Goal: Contribute content: Add original content to the website for others to see

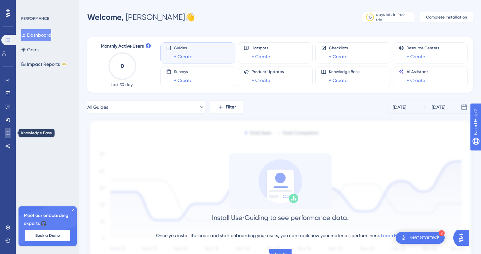
click at [10, 131] on icon at bounding box center [7, 132] width 5 height 5
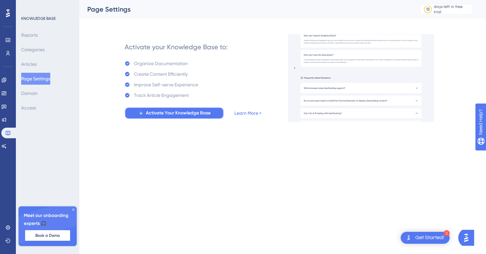
click at [156, 115] on span "Activate Your Knowledge Base" at bounding box center [178, 113] width 65 height 8
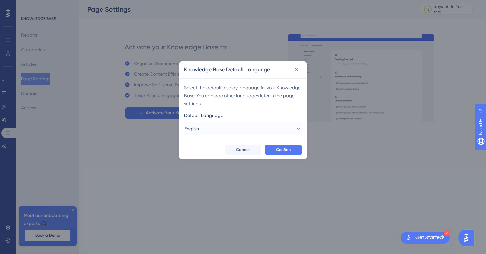
click at [236, 125] on button "English" at bounding box center [243, 128] width 118 height 13
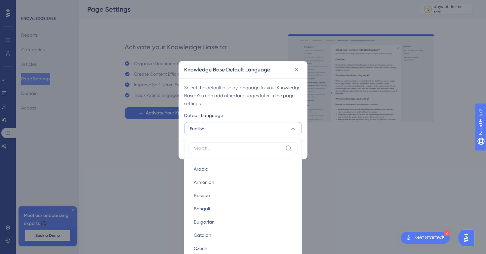
click at [233, 146] on input at bounding box center [238, 148] width 89 height 5
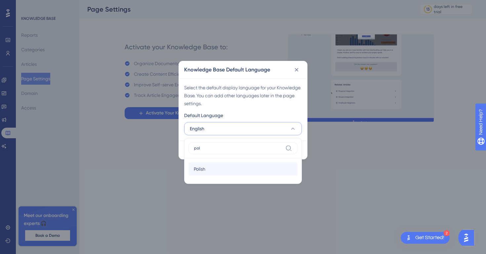
type input "pol"
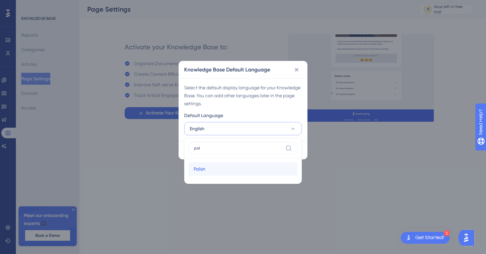
click at [226, 166] on div "Polish Polish" at bounding box center [243, 168] width 99 height 13
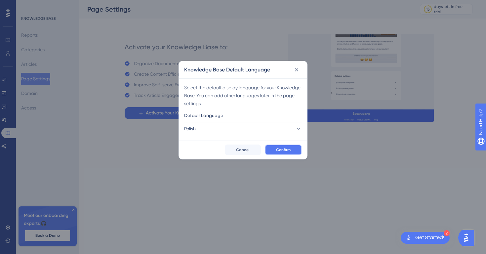
click at [276, 150] on button "Confirm" at bounding box center [283, 150] width 37 height 11
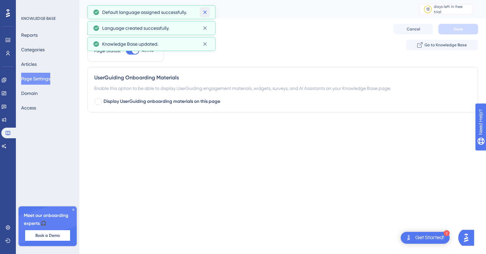
click at [208, 15] on icon at bounding box center [205, 12] width 7 height 7
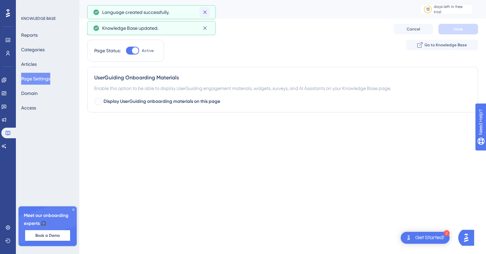
click at [207, 15] on icon at bounding box center [205, 12] width 7 height 7
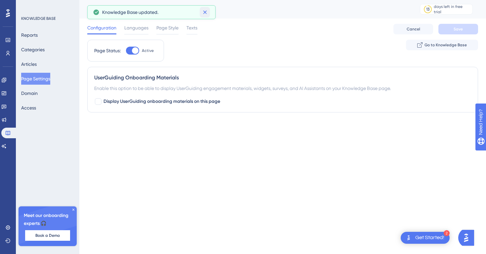
click at [207, 15] on icon at bounding box center [205, 12] width 7 height 7
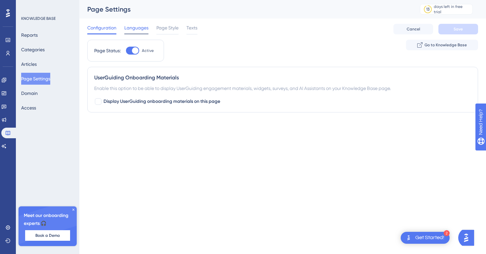
click at [143, 27] on span "Languages" at bounding box center [136, 28] width 24 height 8
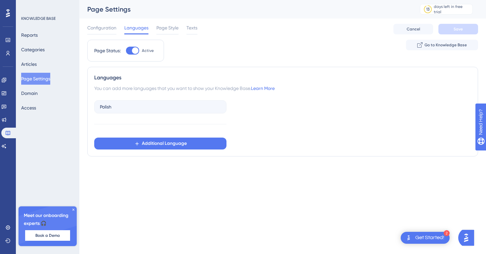
click at [117, 29] on div "Configuration Languages Page Style Texts" at bounding box center [142, 29] width 110 height 11
click at [113, 29] on span "Configuration" at bounding box center [101, 28] width 29 height 8
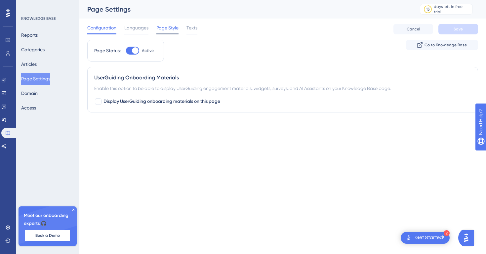
click at [169, 29] on span "Page Style" at bounding box center [167, 28] width 22 height 8
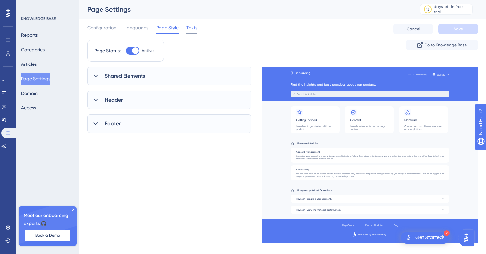
click at [191, 29] on span "Texts" at bounding box center [192, 28] width 11 height 8
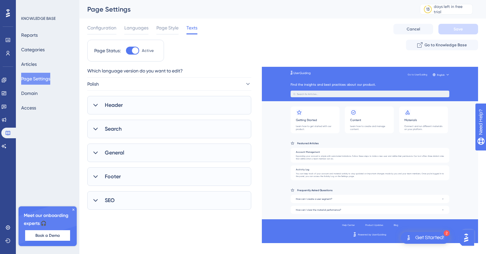
click at [180, 30] on div "Configuration Languages Page Style Texts" at bounding box center [142, 29] width 110 height 11
click at [175, 30] on span "Page Style" at bounding box center [167, 28] width 22 height 8
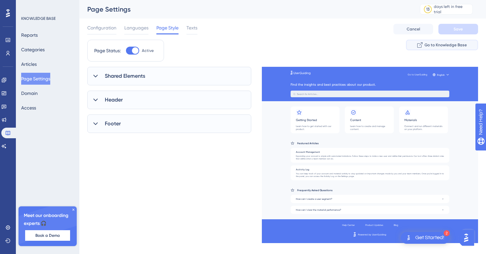
click at [447, 49] on button "Go to Knowledge Base" at bounding box center [442, 45] width 72 height 11
click at [37, 60] on button "Articles" at bounding box center [29, 64] width 16 height 12
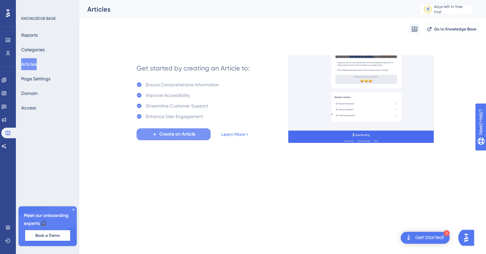
click at [186, 129] on button "Create an Article" at bounding box center [174, 134] width 74 height 12
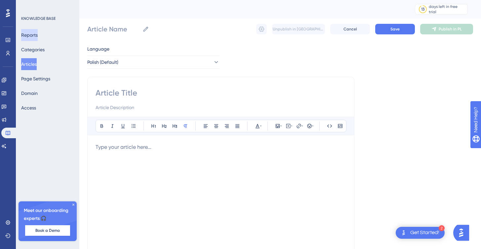
click at [37, 36] on button "Reports" at bounding box center [29, 35] width 17 height 12
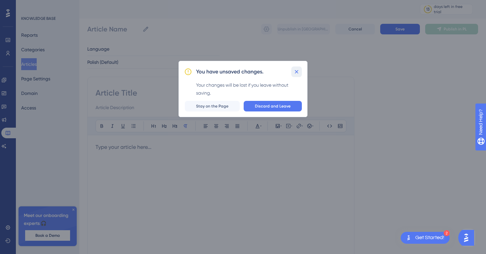
click at [296, 71] on icon at bounding box center [297, 72] width 4 height 4
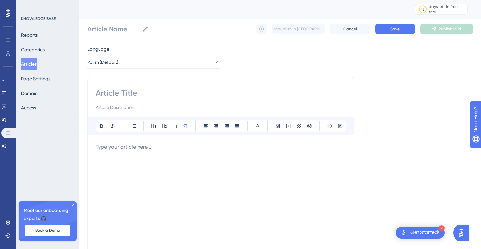
click at [192, 145] on p at bounding box center [221, 147] width 251 height 8
click at [159, 100] on div at bounding box center [221, 100] width 251 height 24
click at [158, 94] on input at bounding box center [221, 93] width 251 height 11
type input "Lor"
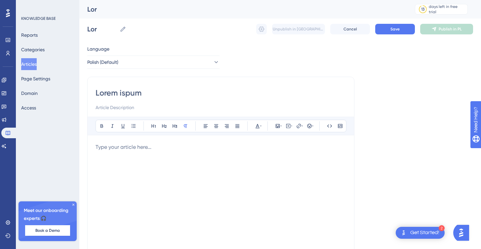
type input "Lorem ispum"
click at [162, 144] on p at bounding box center [221, 147] width 251 height 8
click at [385, 28] on button "Save" at bounding box center [395, 29] width 40 height 11
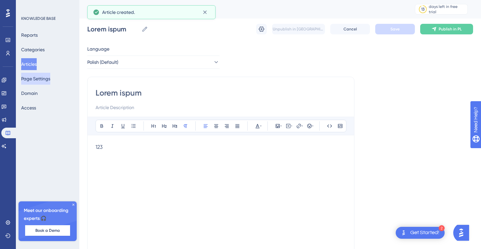
click at [50, 81] on button "Page Settings" at bounding box center [35, 79] width 29 height 12
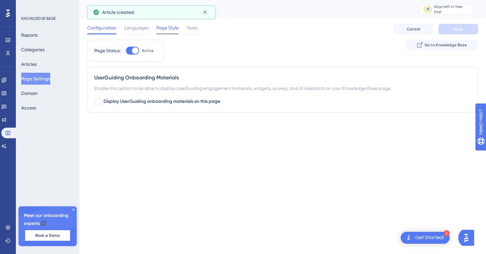
click at [164, 27] on span "Page Style" at bounding box center [167, 28] width 22 height 8
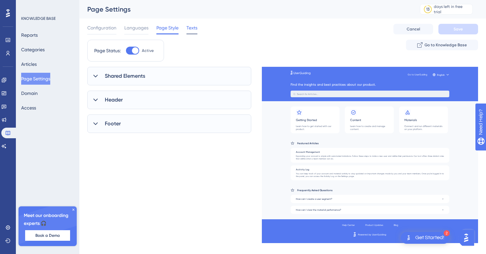
click at [192, 28] on span "Texts" at bounding box center [192, 28] width 11 height 8
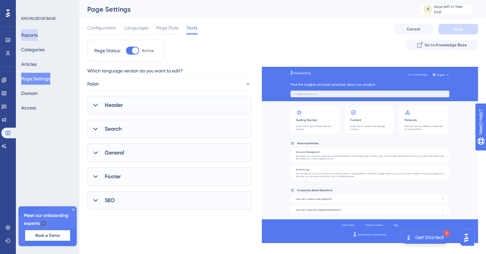
click at [38, 36] on button "Reports" at bounding box center [29, 35] width 17 height 12
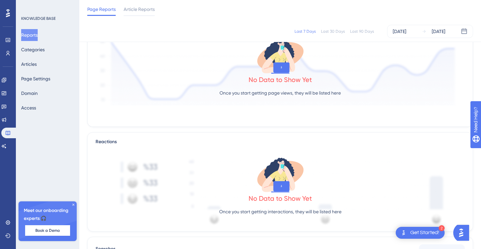
scroll to position [115, 0]
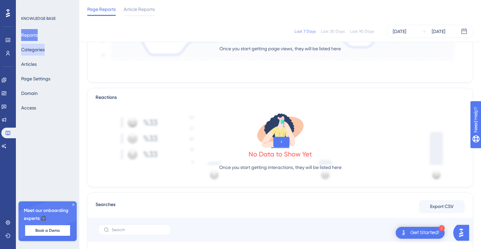
click at [42, 52] on button "Categories" at bounding box center [32, 50] width 23 height 12
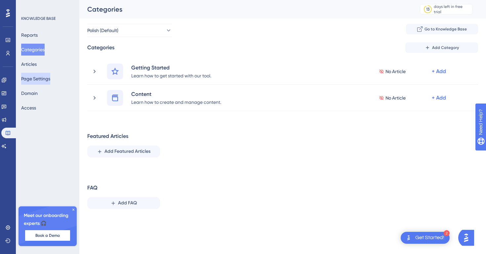
click at [41, 79] on button "Page Settings" at bounding box center [35, 79] width 29 height 12
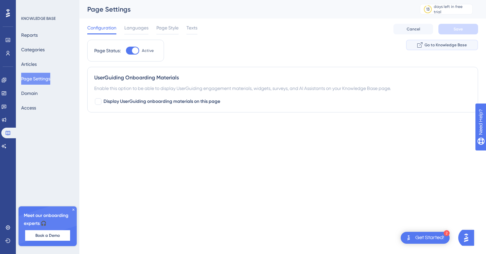
click at [412, 48] on button "Go to Knowledge Base" at bounding box center [442, 45] width 72 height 11
click at [37, 66] on button "Articles" at bounding box center [29, 64] width 16 height 12
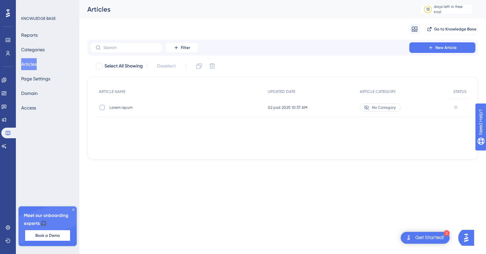
click at [101, 109] on div at bounding box center [102, 107] width 5 height 5
checkbox input "true"
click at [437, 108] on div "No Category" at bounding box center [404, 107] width 94 height 19
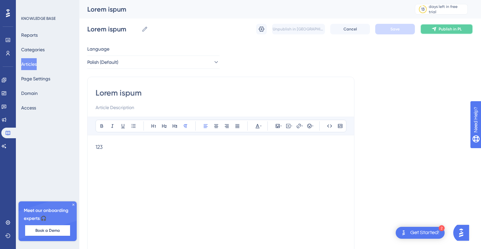
click at [445, 31] on span "Publish in PL" at bounding box center [450, 28] width 23 height 5
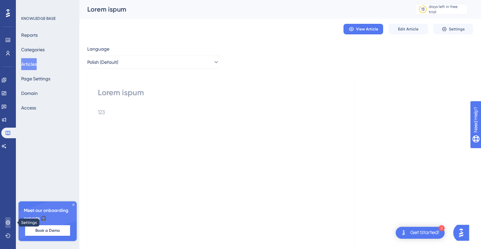
click at [7, 223] on icon at bounding box center [7, 222] width 5 height 5
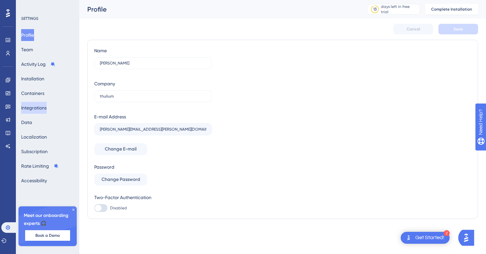
click at [40, 109] on button "Integrations" at bounding box center [33, 108] width 25 height 12
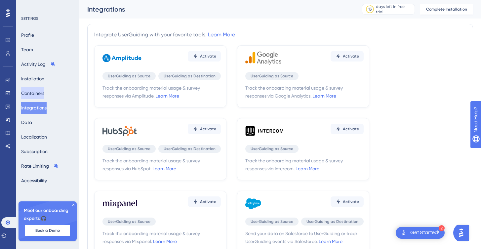
click at [41, 94] on button "Containers" at bounding box center [32, 93] width 23 height 12
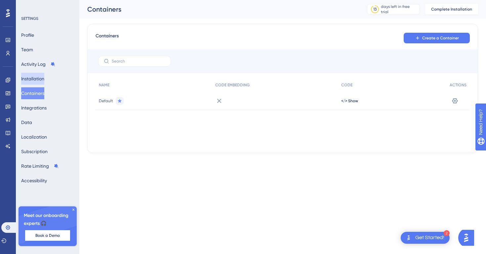
click at [39, 79] on button "Installation" at bounding box center [32, 79] width 23 height 12
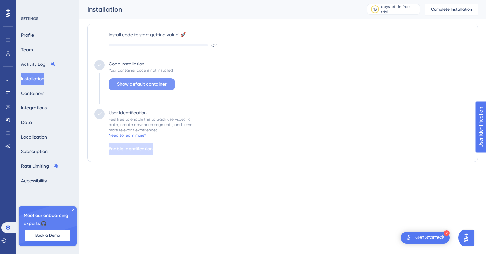
click at [159, 82] on span "Show default container" at bounding box center [142, 84] width 50 height 8
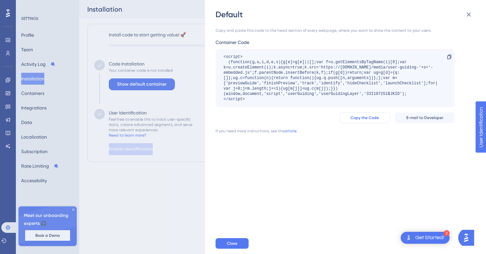
click at [369, 120] on span "Copy the Code" at bounding box center [365, 117] width 28 height 5
click at [375, 120] on span "Copy the Code" at bounding box center [365, 117] width 28 height 5
click at [9, 14] on div "Default Copy and paste this code to the head section of every webpage, where yo…" at bounding box center [243, 127] width 486 height 254
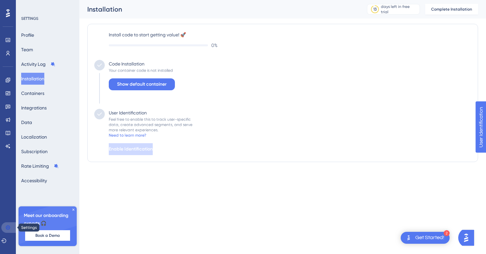
click at [10, 228] on icon at bounding box center [7, 227] width 5 height 5
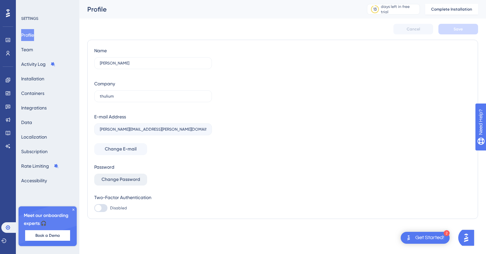
click at [140, 183] on button "Change Password" at bounding box center [120, 180] width 53 height 12
click at [10, 13] on div at bounding box center [8, 13] width 11 height 11
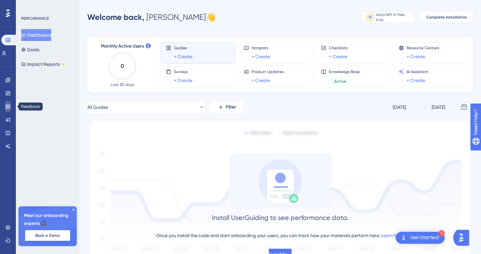
click at [11, 103] on link at bounding box center [7, 106] width 5 height 11
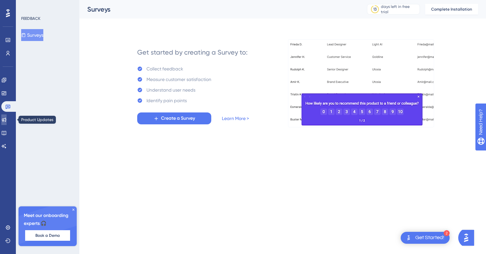
click at [6, 120] on icon at bounding box center [4, 120] width 4 height 4
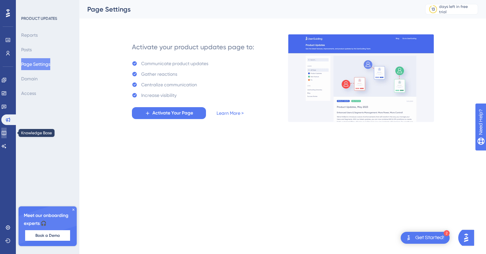
click at [7, 132] on link at bounding box center [3, 133] width 5 height 11
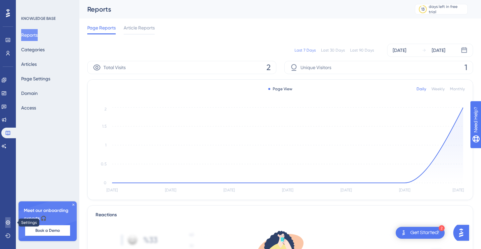
click at [8, 226] on link at bounding box center [7, 222] width 5 height 11
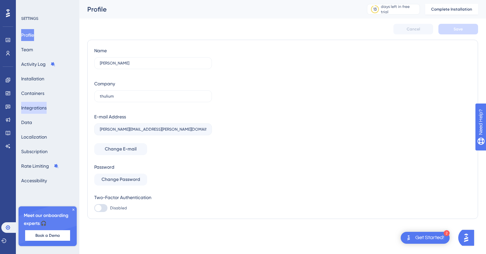
click at [43, 110] on button "Integrations" at bounding box center [33, 108] width 25 height 12
